Goal: Task Accomplishment & Management: Use online tool/utility

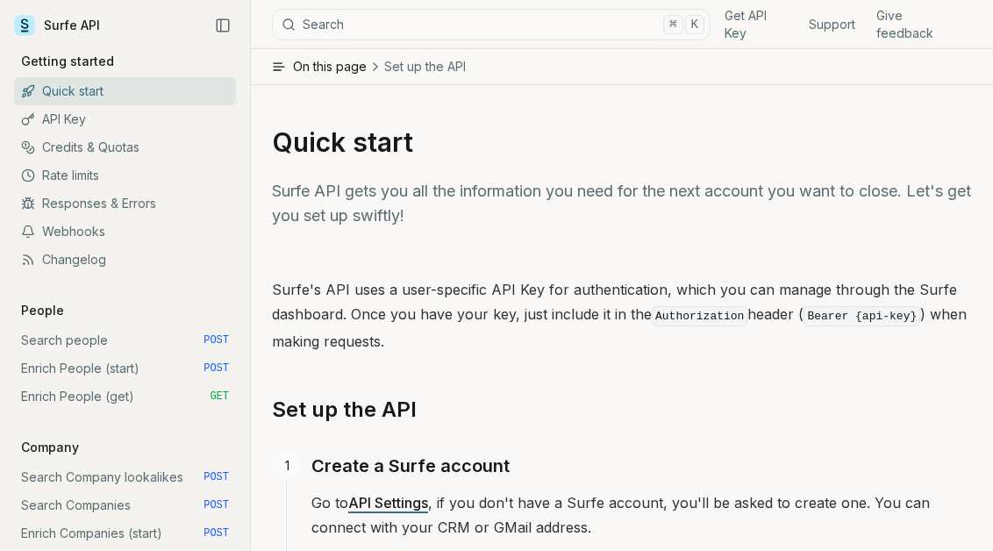
scroll to position [147, 0]
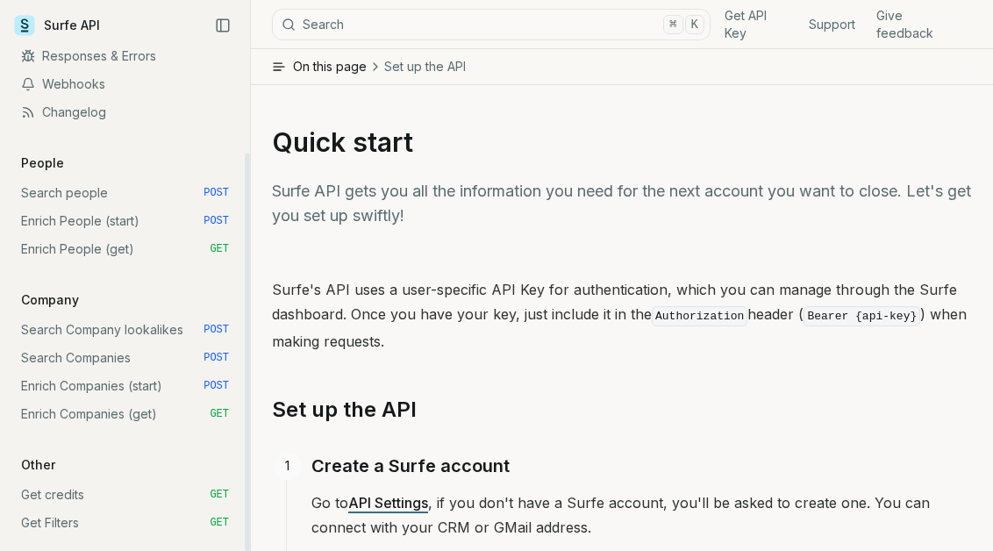
click at [139, 225] on link "Enrich People (start) POST" at bounding box center [125, 221] width 222 height 28
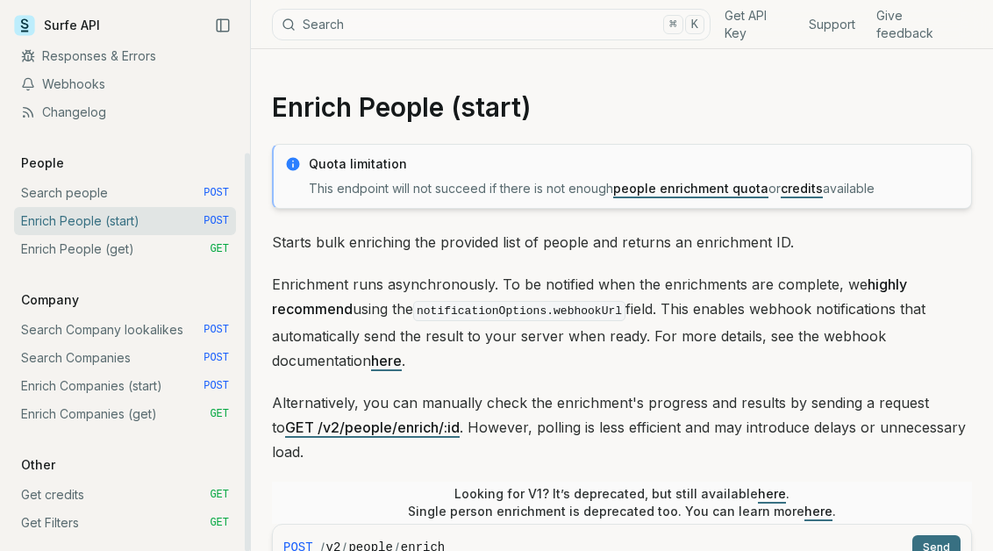
click at [138, 254] on link "Enrich People (get) GET" at bounding box center [125, 249] width 222 height 28
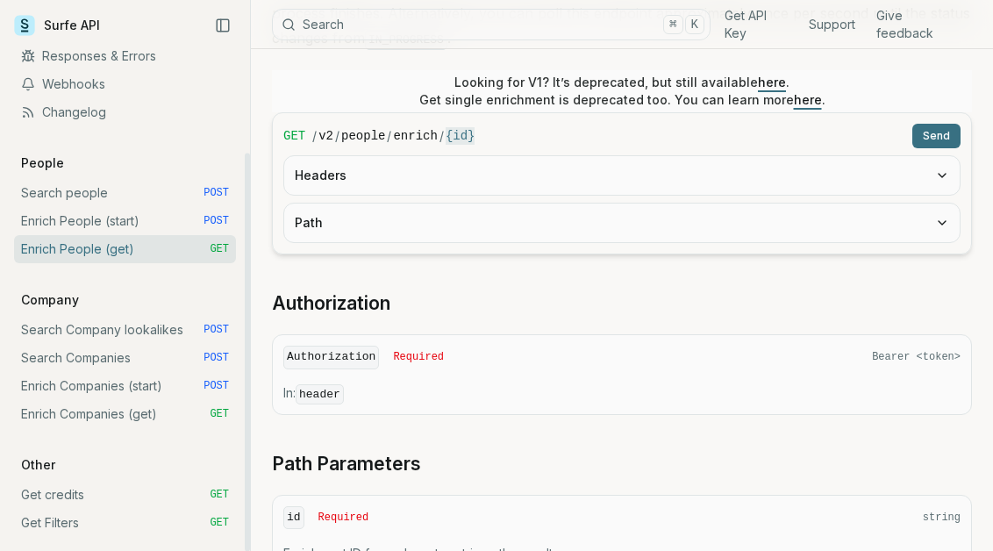
scroll to position [475, 0]
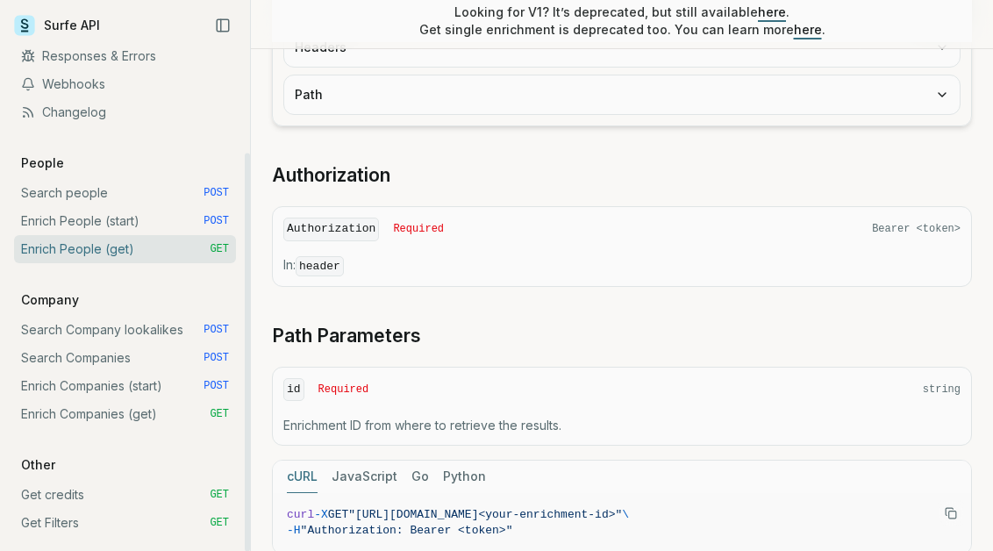
click at [156, 220] on link "Enrich People (start) POST" at bounding box center [125, 221] width 222 height 28
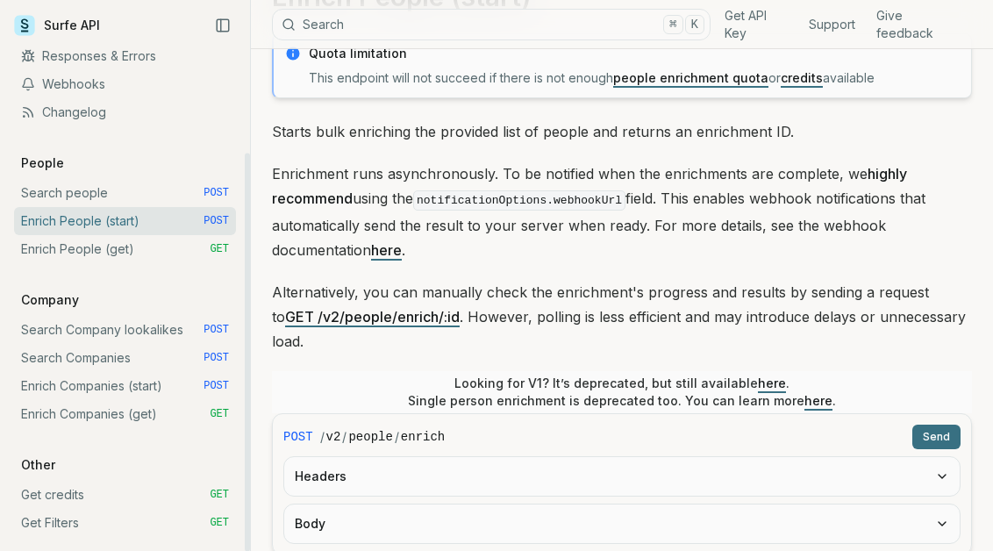
scroll to position [325, 0]
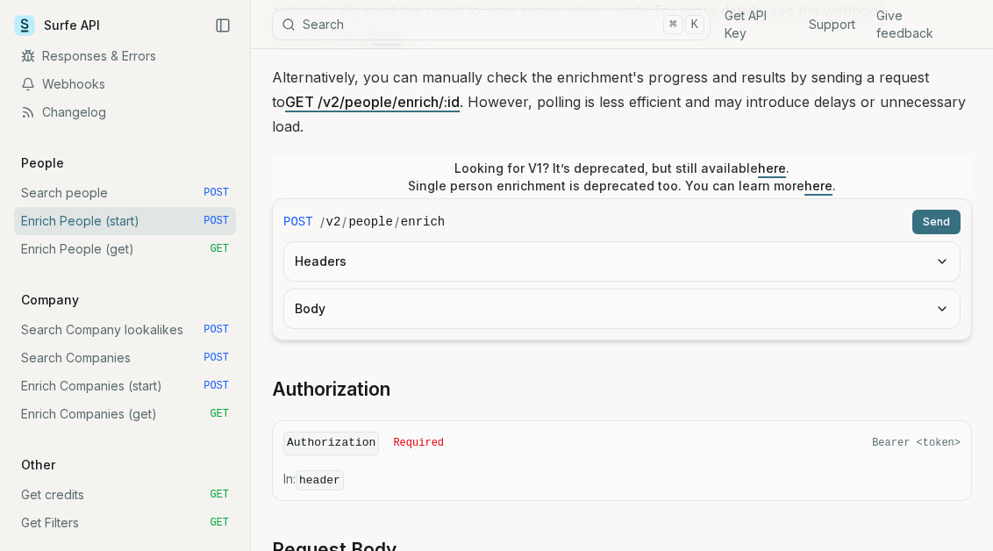
click at [395, 242] on button "Headers" at bounding box center [621, 261] width 675 height 39
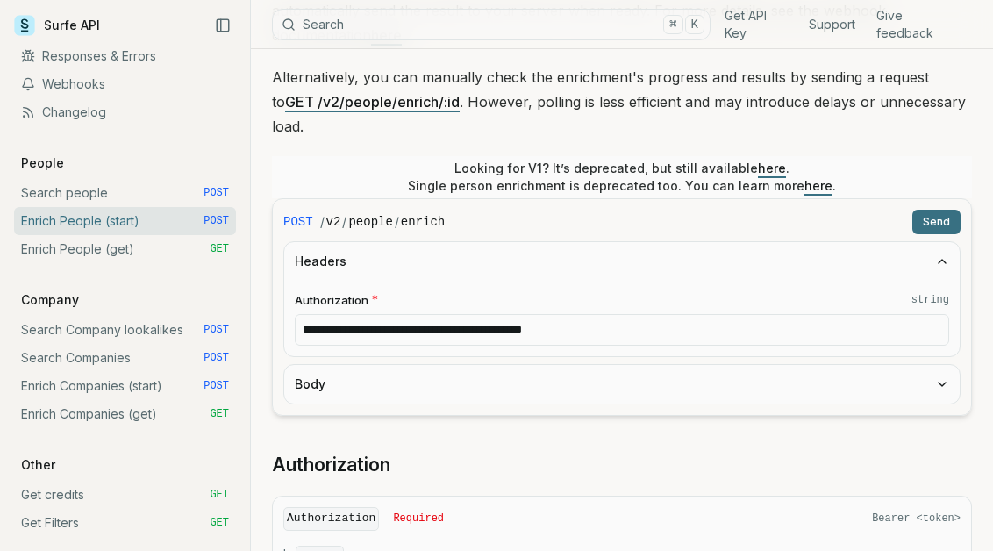
click at [360, 365] on button "Body" at bounding box center [621, 384] width 675 height 39
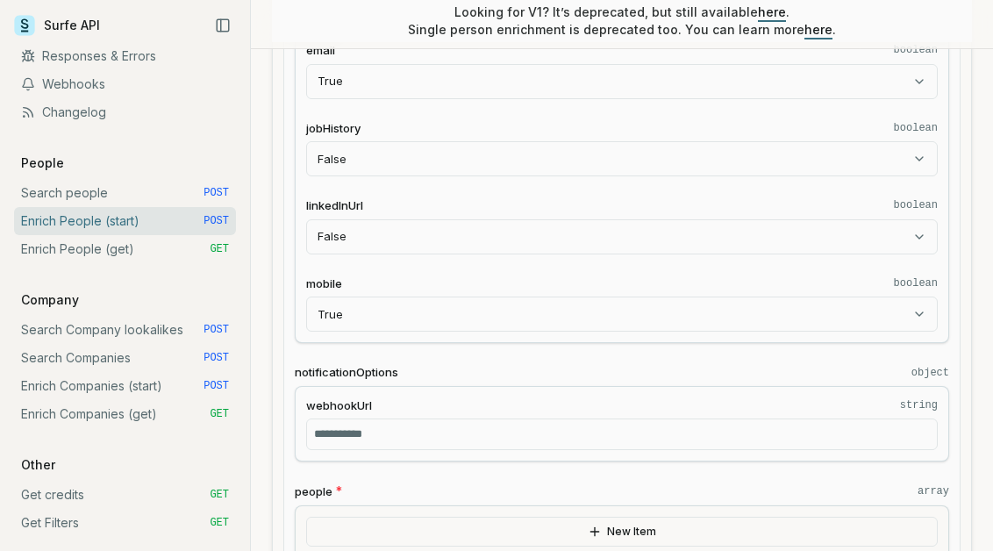
scroll to position [947, 0]
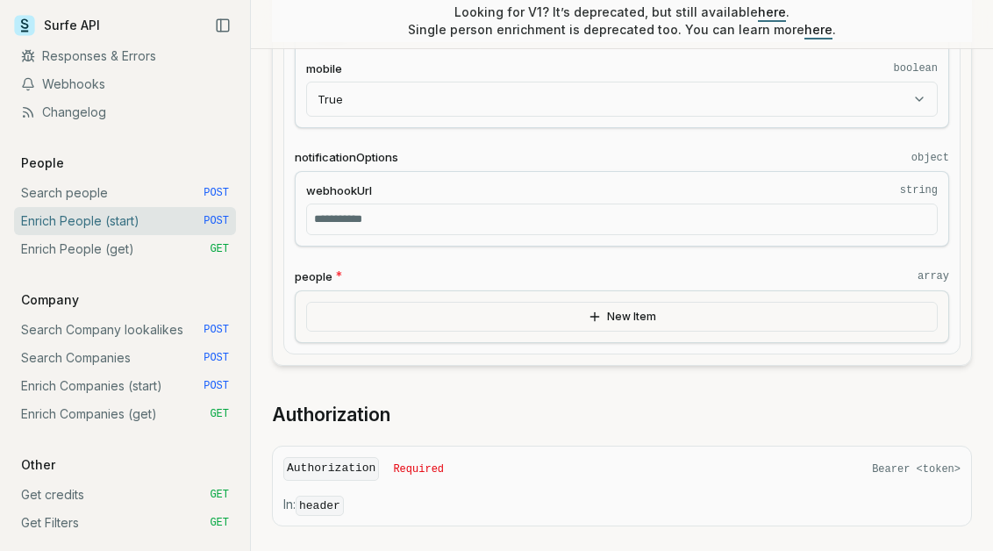
click at [454, 302] on button "New Item" at bounding box center [622, 317] width 632 height 30
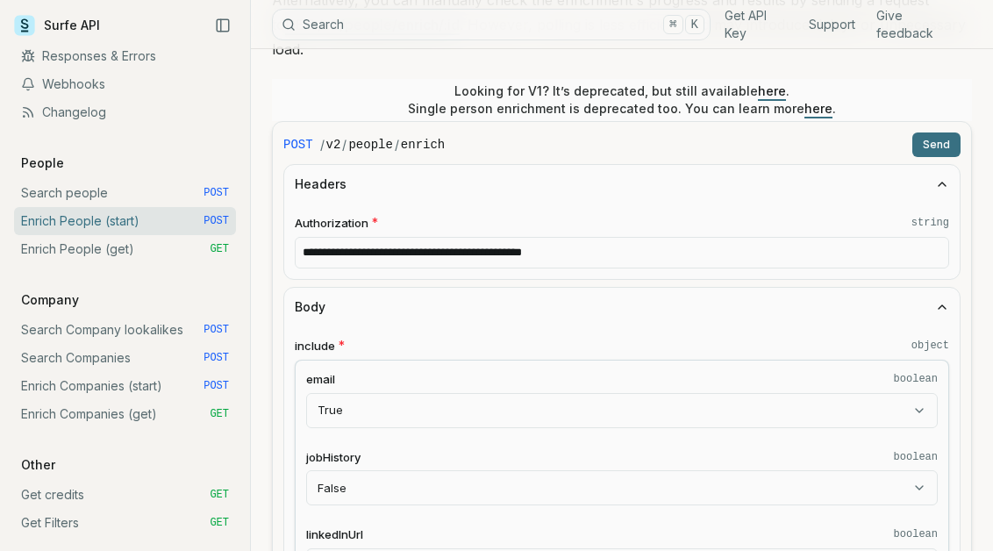
click at [948, 132] on button "Send" at bounding box center [936, 144] width 48 height 25
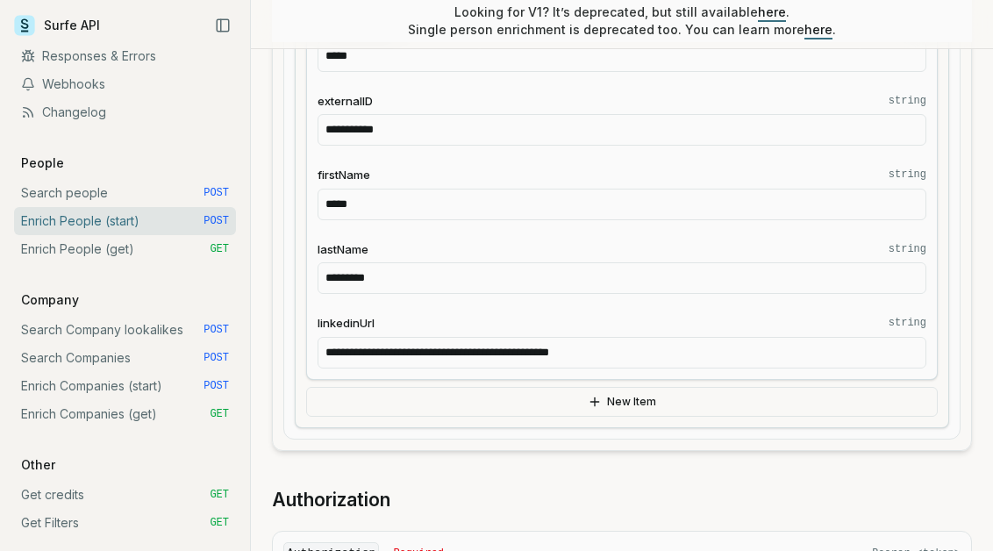
scroll to position [1521, 0]
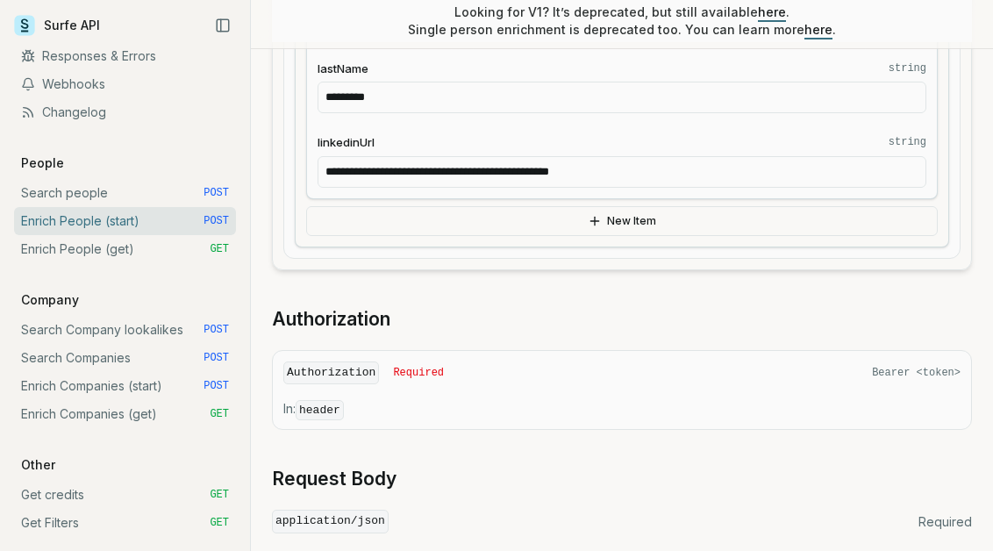
click at [624, 307] on h2 "Authorization" at bounding box center [622, 319] width 700 height 25
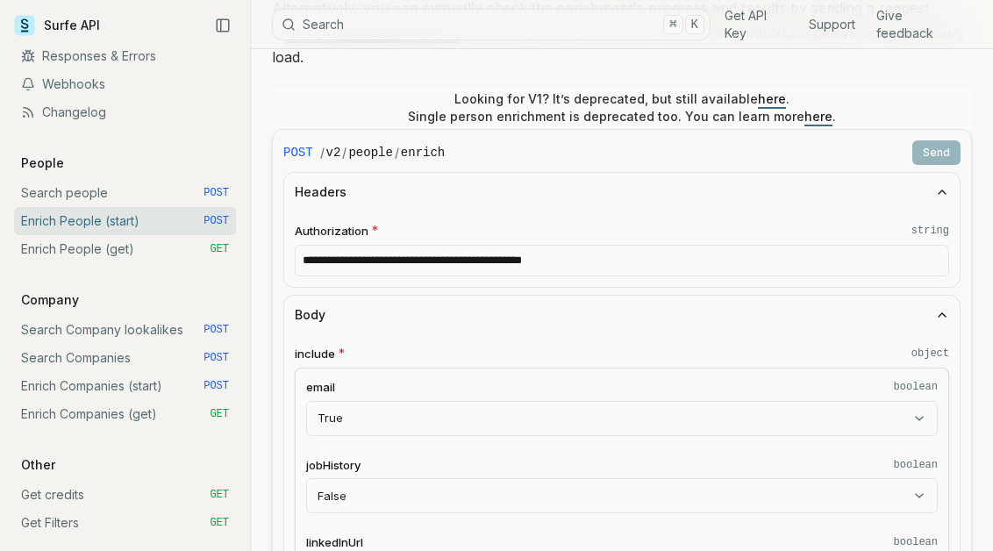
scroll to position [305, 0]
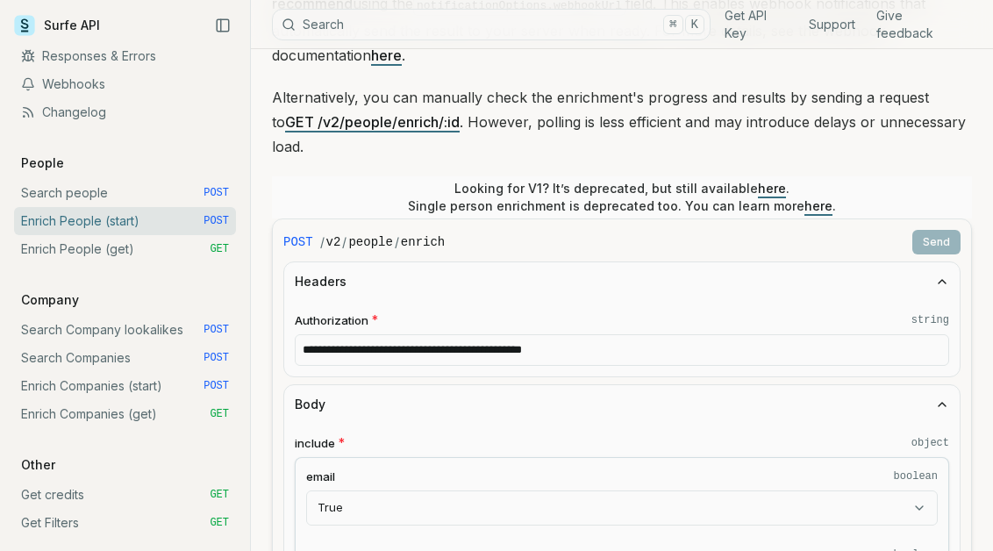
click at [628, 334] on input "**********" at bounding box center [622, 350] width 654 height 32
click at [937, 177] on div "Looking for V1? It’s deprecated, but still available here . Single person enric…" at bounding box center [622, 197] width 700 height 42
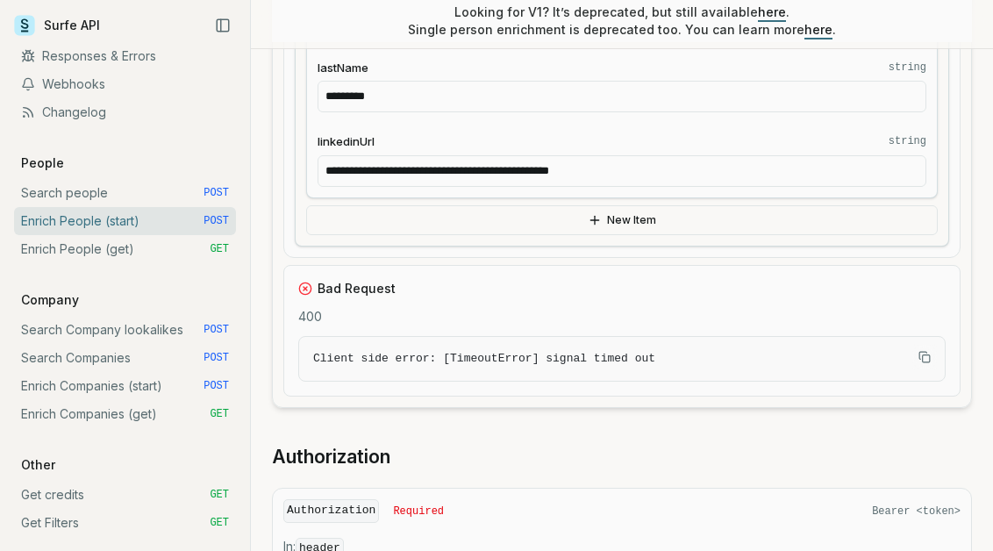
scroll to position [1742, 0]
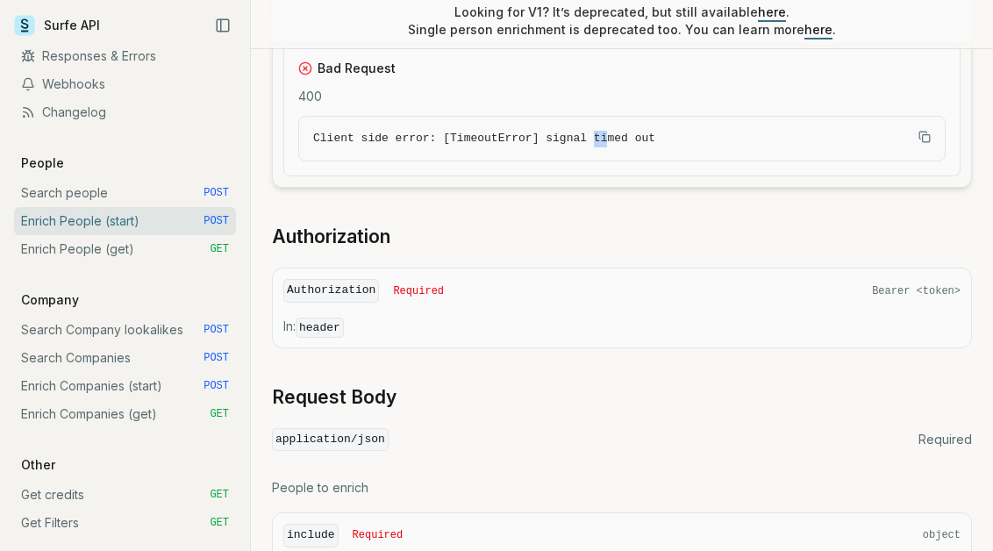
drag, startPoint x: 610, startPoint y: 114, endPoint x: 593, endPoint y: 115, distance: 16.7
click at [593, 132] on span "Client side error: [TimeoutError] signal timed out" at bounding box center [484, 138] width 342 height 13
click at [625, 132] on span "Client side error: [TimeoutError] signal timed out" at bounding box center [484, 138] width 342 height 13
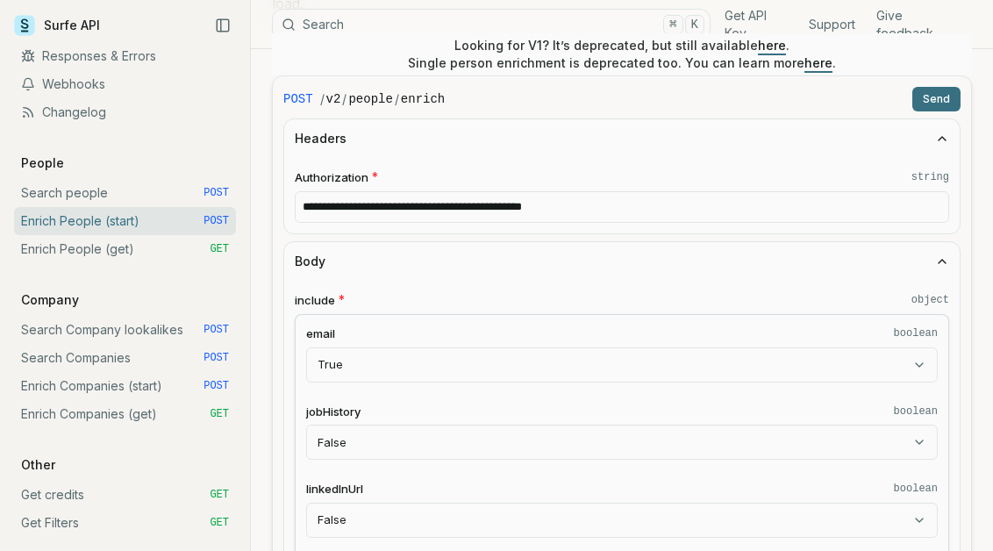
scroll to position [155, 0]
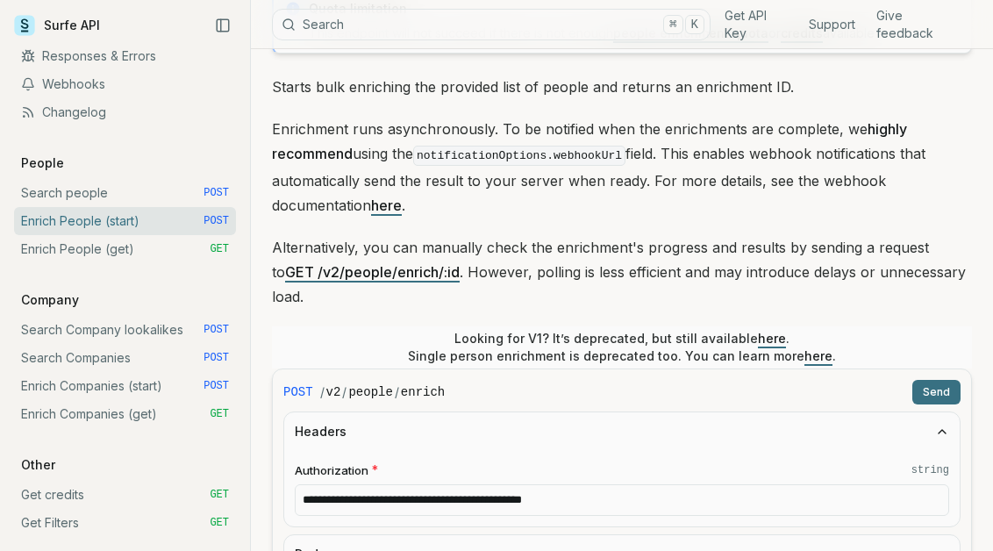
click at [935, 380] on button "Send" at bounding box center [936, 392] width 48 height 25
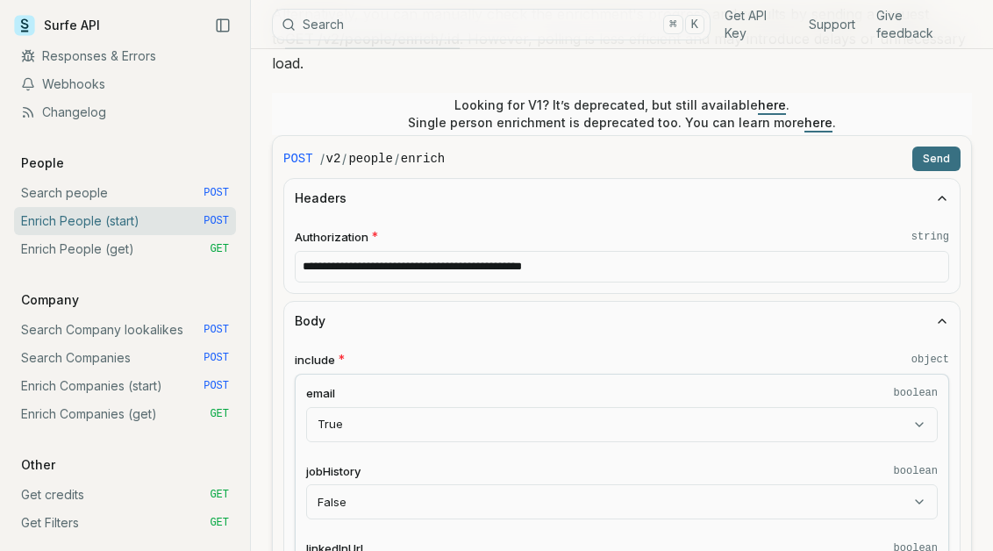
scroll to position [377, 0]
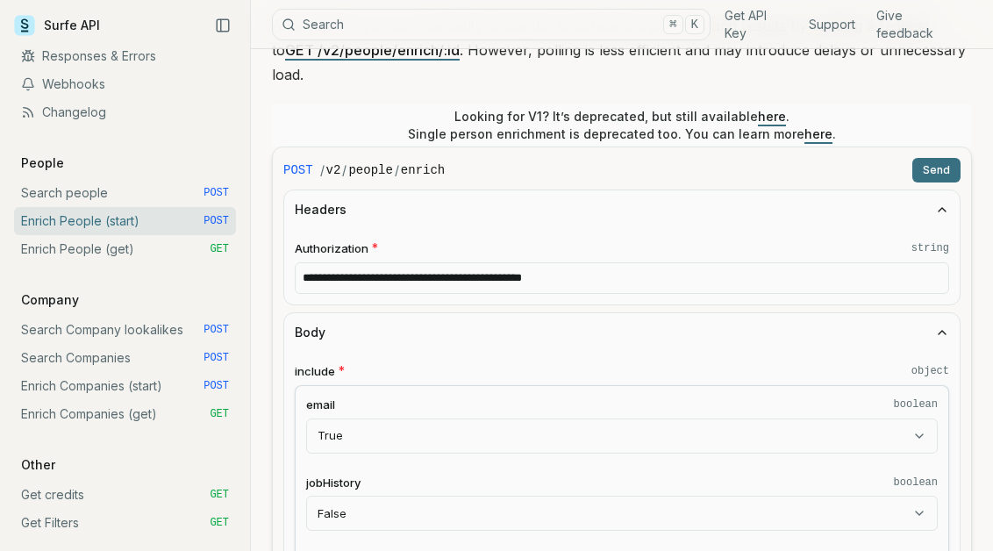
click at [939, 158] on button "Send" at bounding box center [936, 170] width 48 height 25
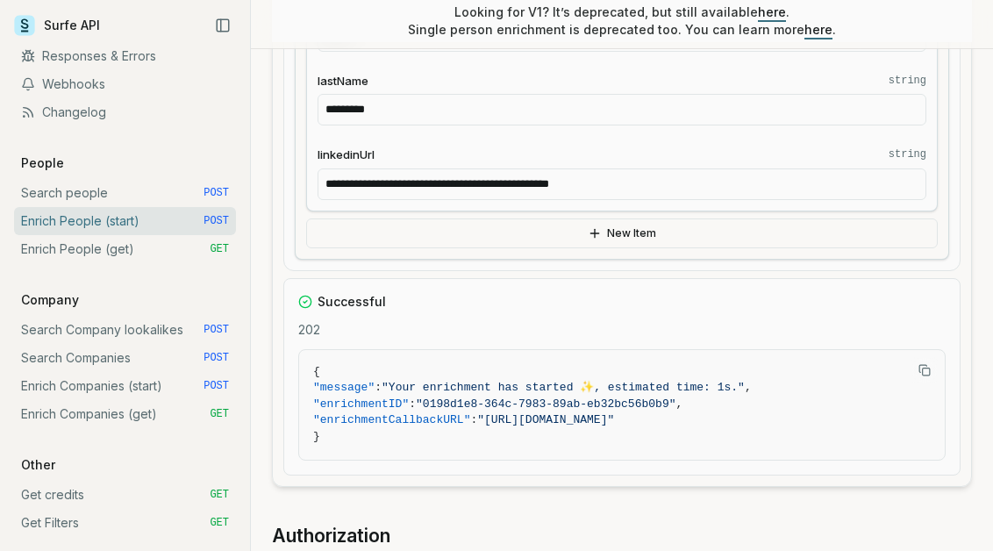
scroll to position [1498, 0]
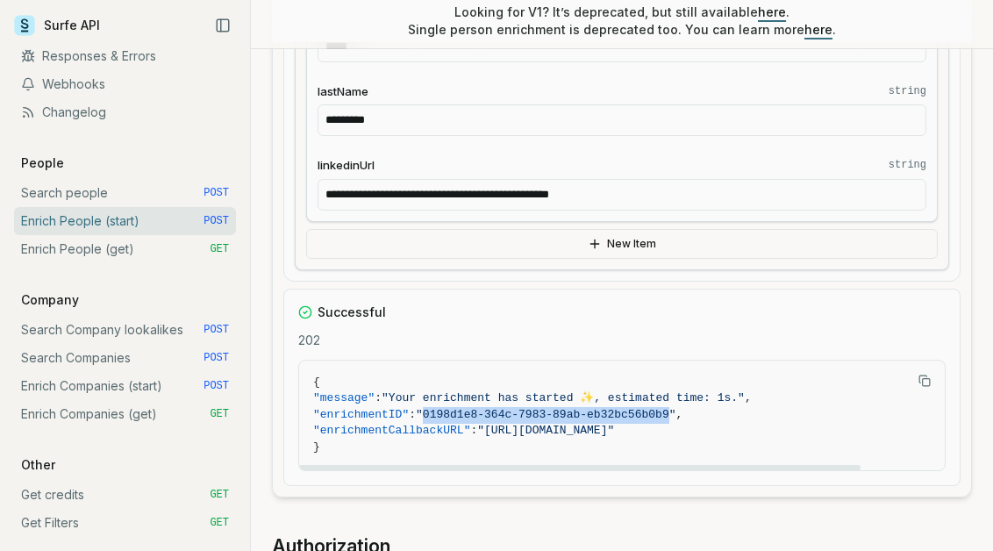
drag, startPoint x: 691, startPoint y: 384, endPoint x: 444, endPoint y: 389, distance: 247.4
click at [444, 408] on span ""0198d1e8-364c-7983-89ab-eb32bc56b0b9"" at bounding box center [546, 414] width 260 height 13
copy span "0198d1e8-364c-7983-89ab-eb32bc56b0b9"
click at [147, 259] on link "Enrich People (get) GET" at bounding box center [125, 249] width 222 height 28
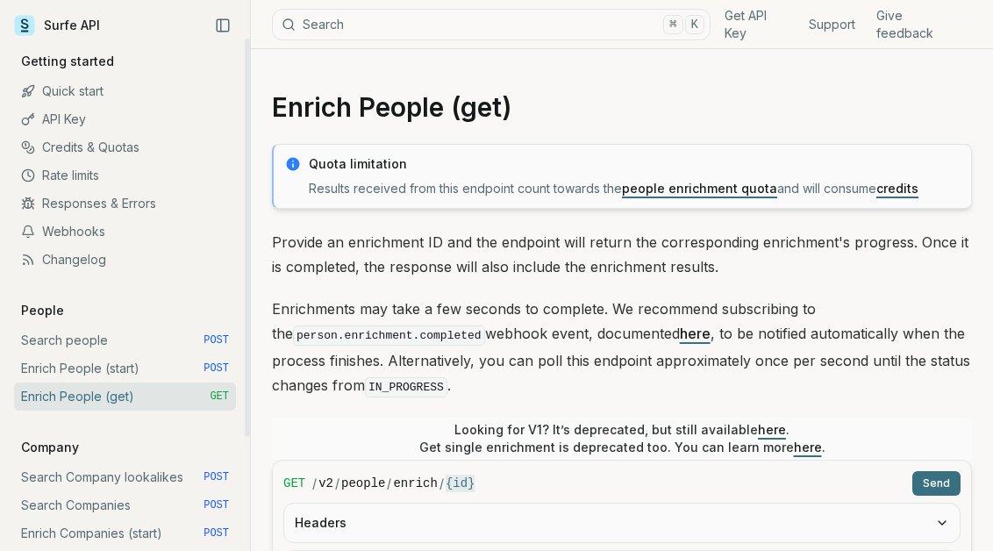
scroll to position [191, 0]
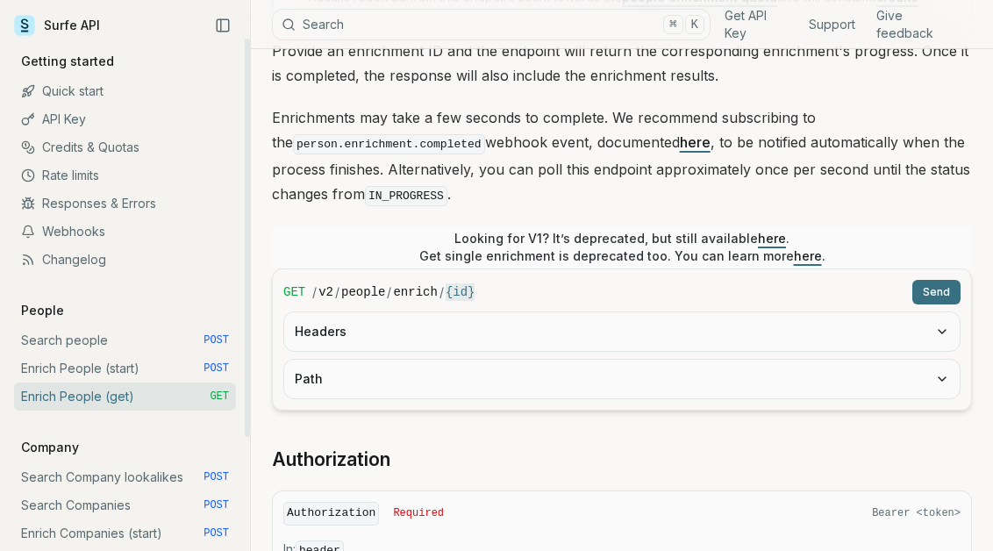
click at [444, 317] on button "Headers" at bounding box center [621, 331] width 675 height 39
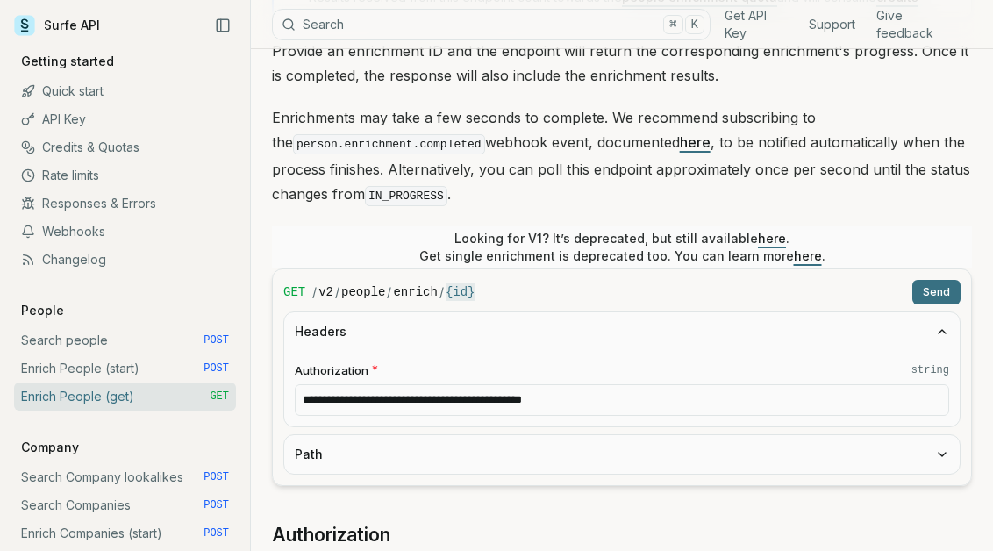
click at [410, 440] on button "Path" at bounding box center [621, 454] width 675 height 39
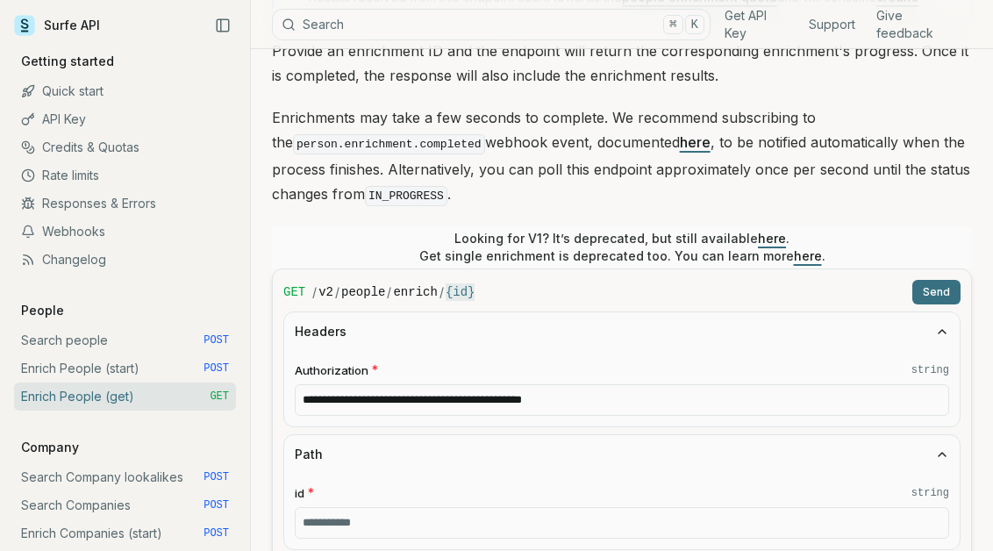
click at [388, 507] on input "id * string" at bounding box center [622, 523] width 654 height 32
paste input "**********"
type input "**********"
click at [925, 297] on button "Send" at bounding box center [936, 292] width 48 height 25
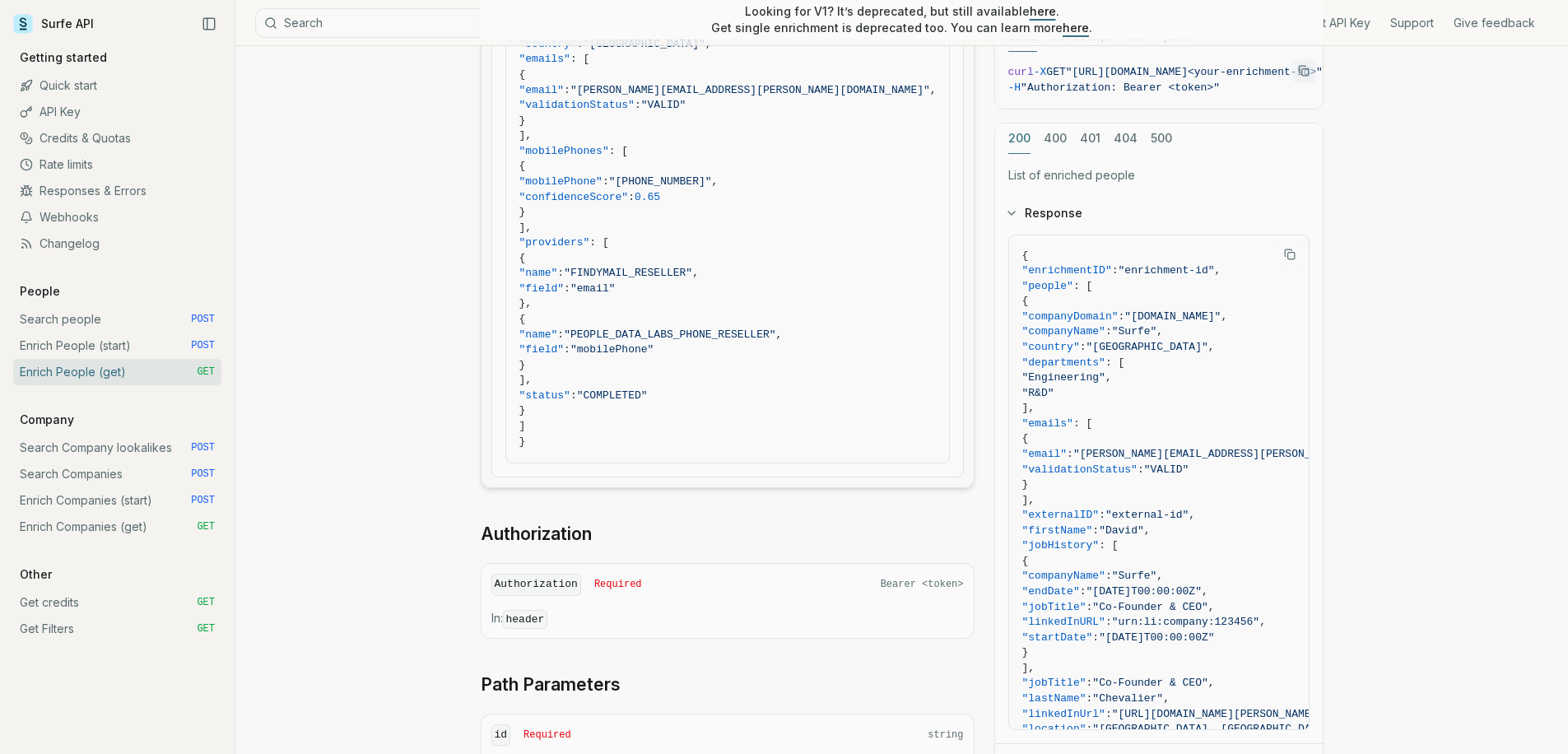
scroll to position [158, 0]
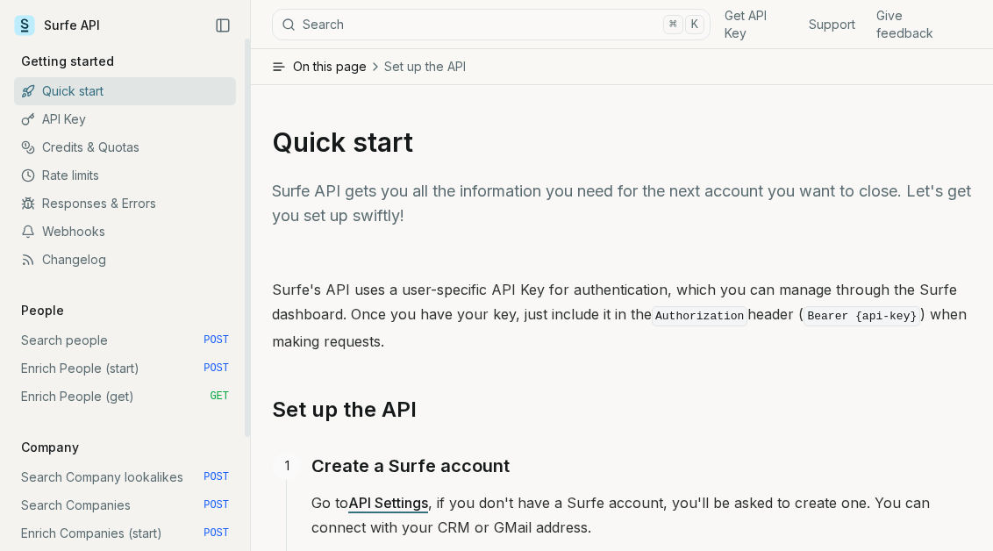
scroll to position [34, 0]
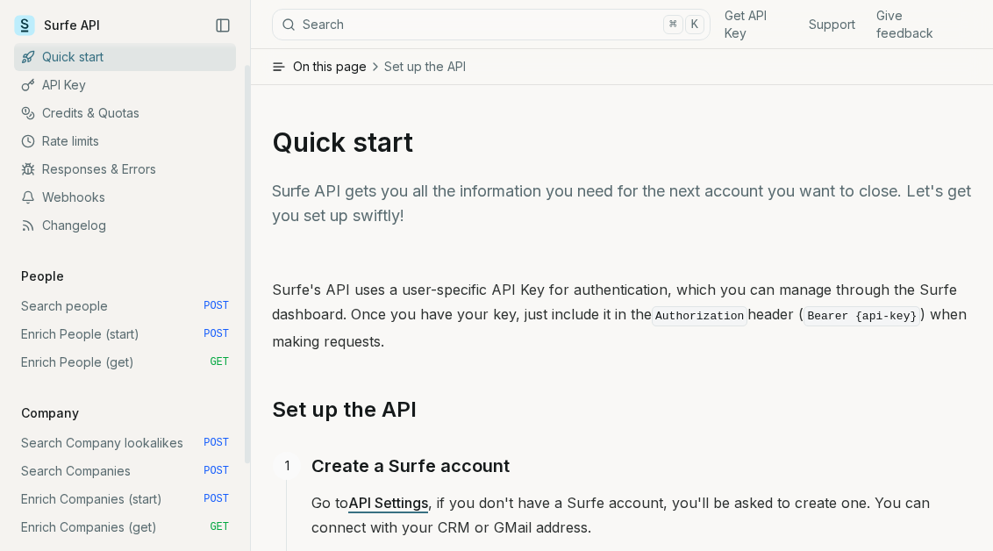
click at [135, 364] on link "Enrich People (get) GET" at bounding box center [125, 362] width 222 height 28
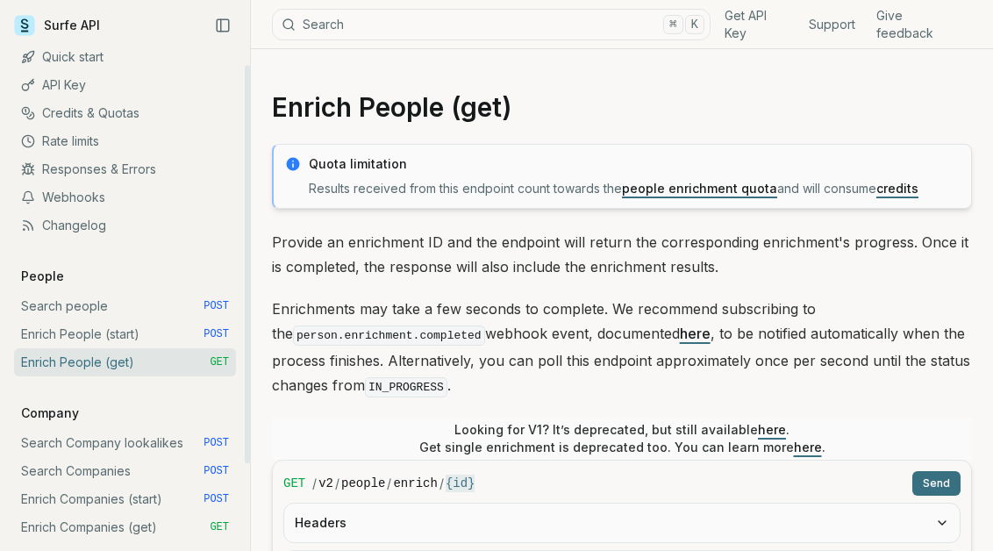
scroll to position [254, 0]
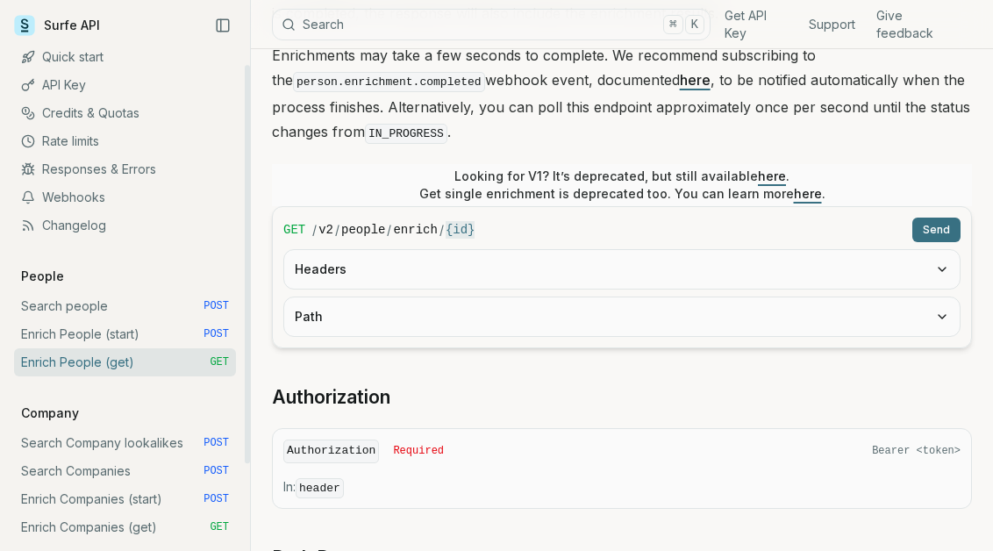
click at [442, 306] on button "Path" at bounding box center [621, 316] width 675 height 39
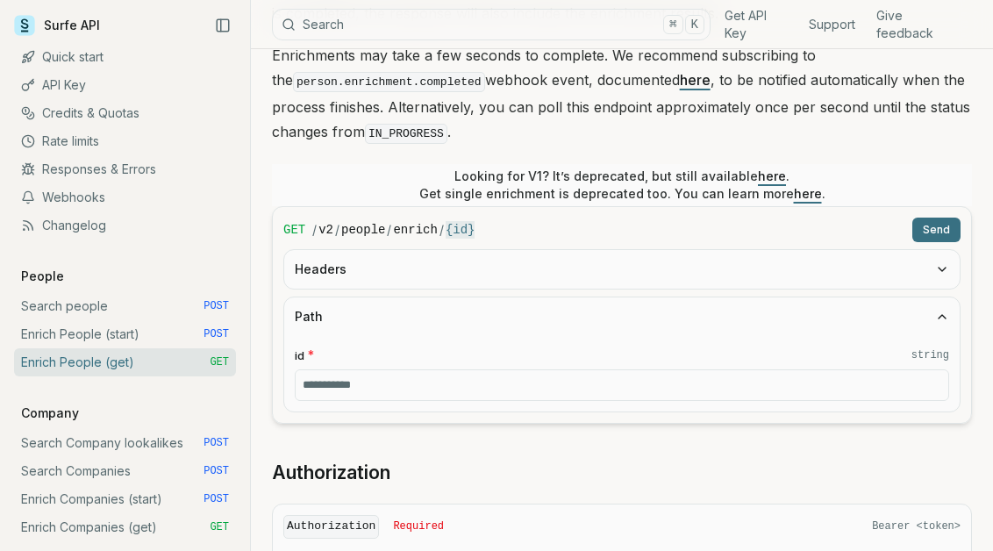
click at [444, 281] on button "Headers" at bounding box center [621, 269] width 675 height 39
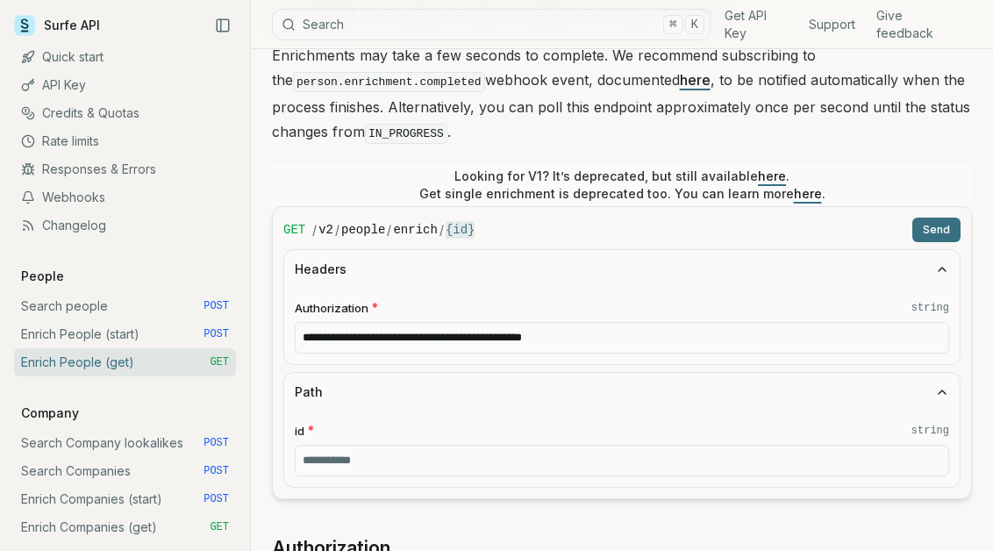
click at [447, 454] on input "id * string" at bounding box center [622, 461] width 654 height 32
type input "***"
click at [937, 218] on button "Send" at bounding box center [936, 230] width 48 height 25
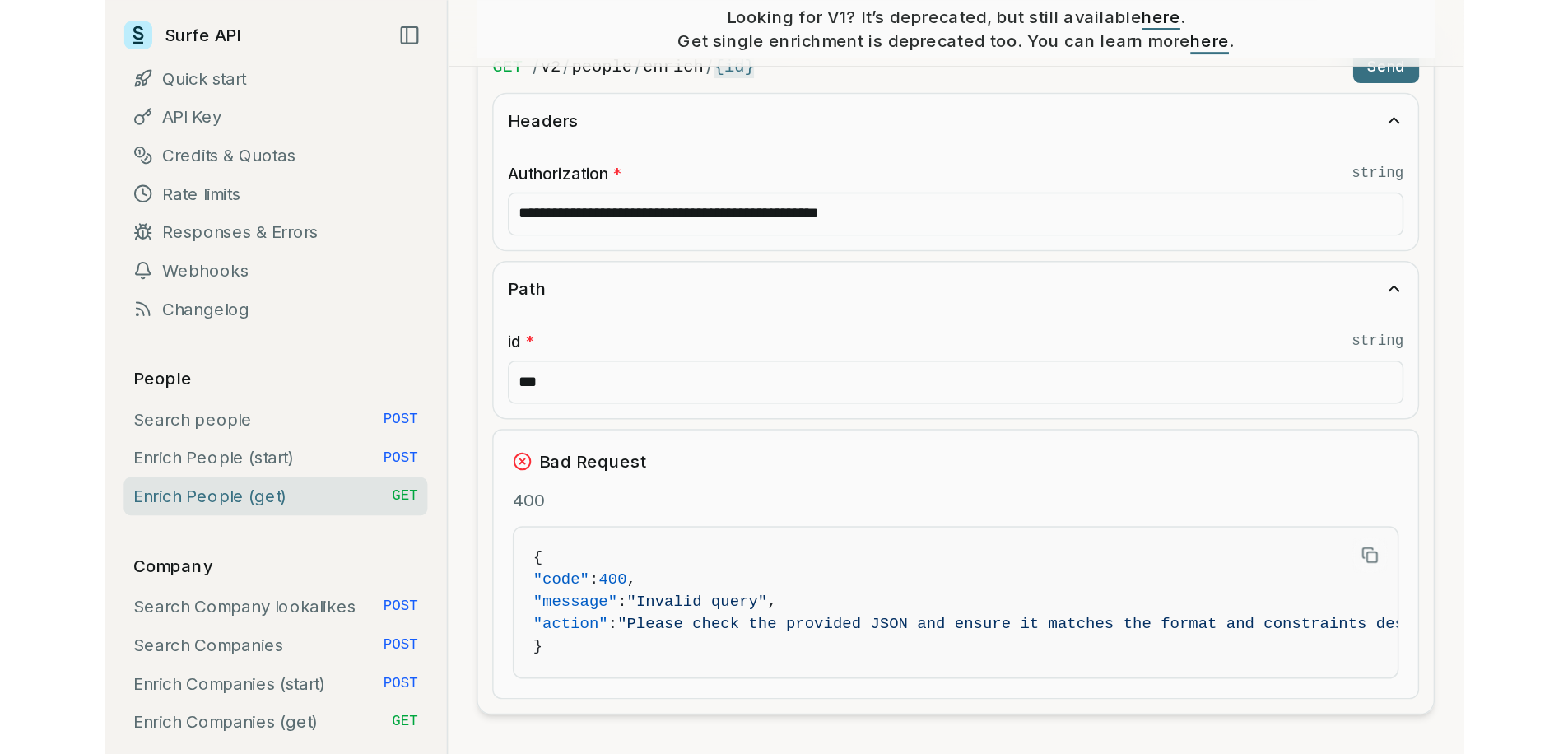
scroll to position [398, 0]
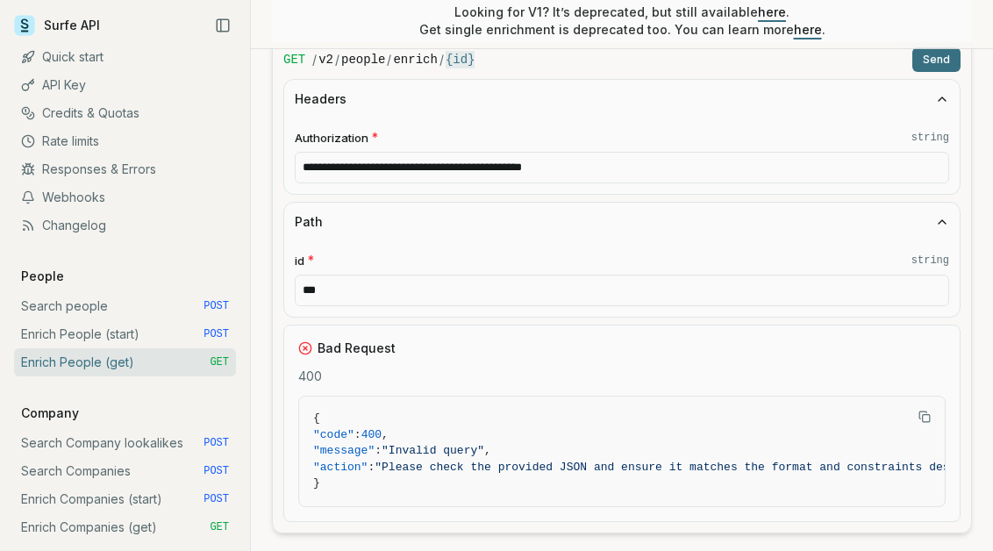
click at [936, 66] on button "Send" at bounding box center [936, 59] width 48 height 25
click at [936, 65] on button "Send" at bounding box center [936, 59] width 48 height 25
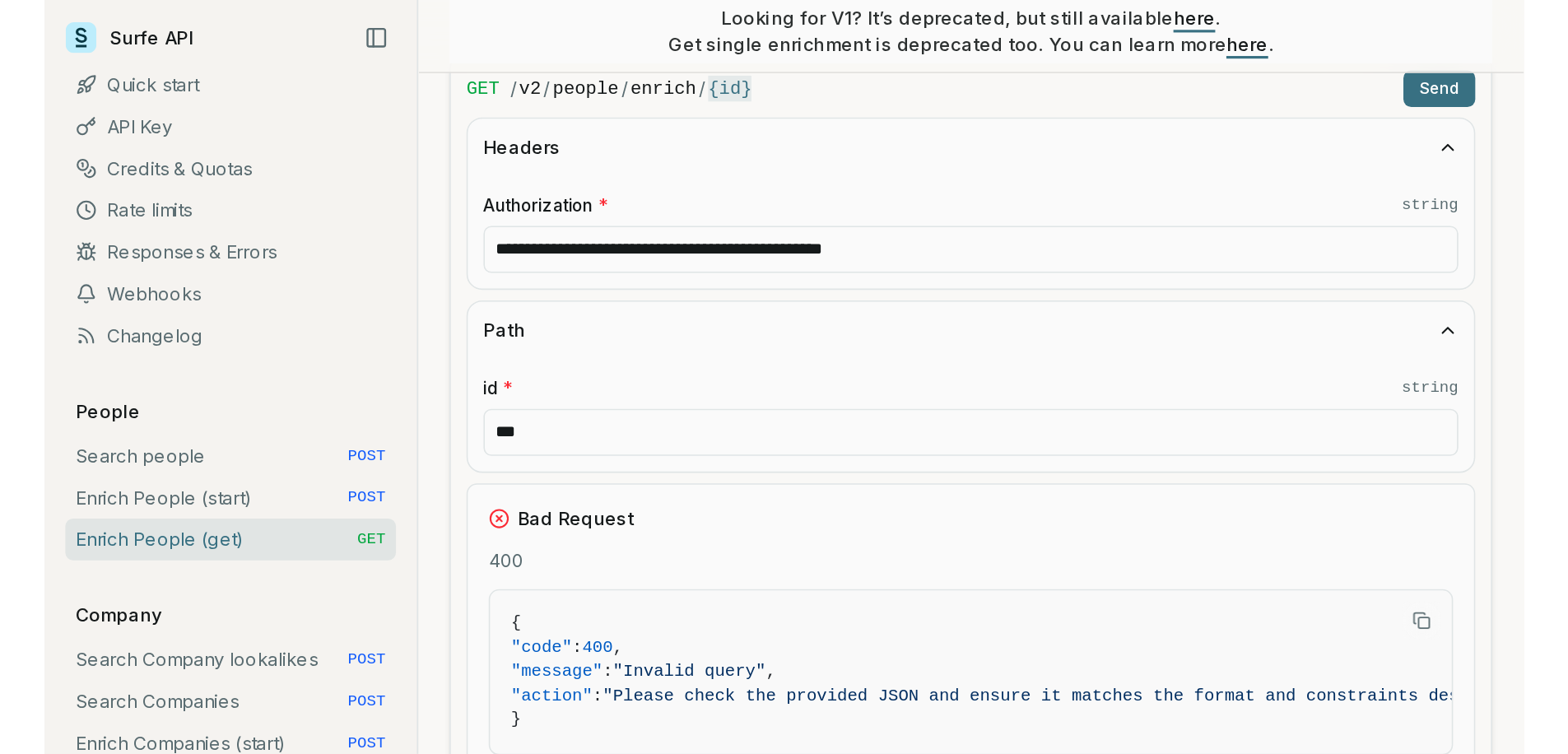
scroll to position [0, 0]
